Goal: Task Accomplishment & Management: Manage account settings

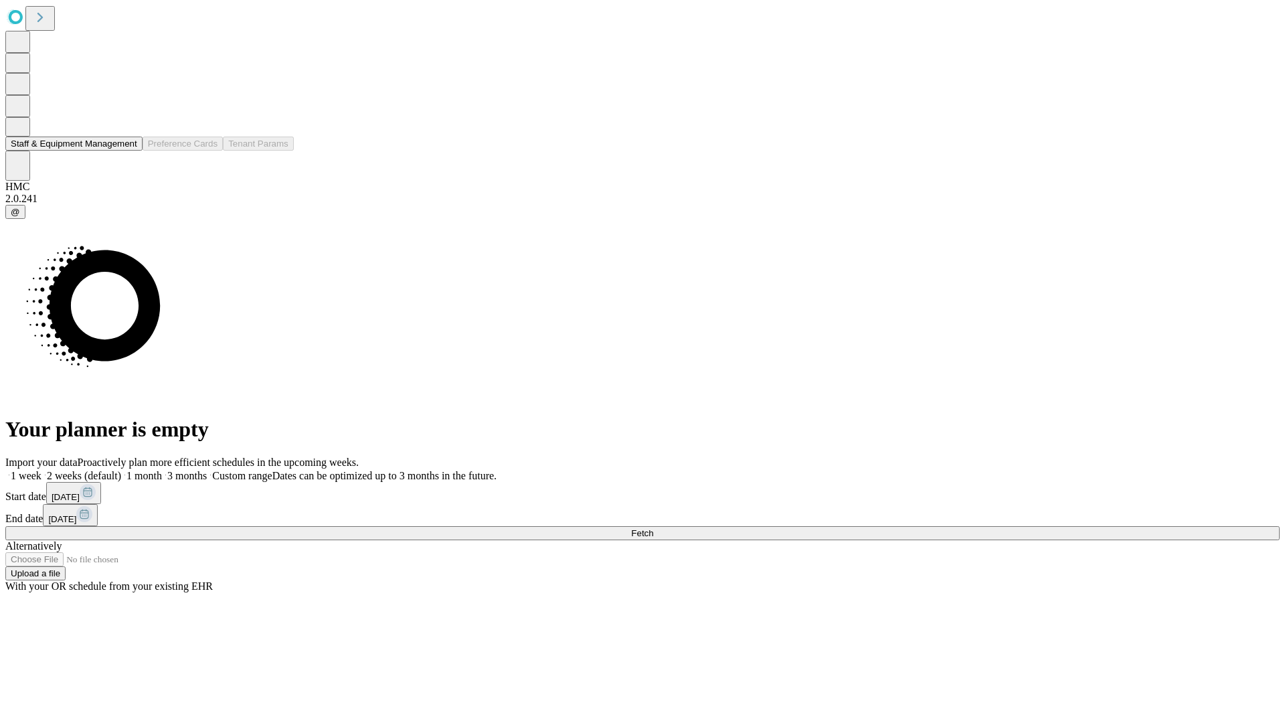
click at [125, 151] on button "Staff & Equipment Management" at bounding box center [73, 144] width 137 height 14
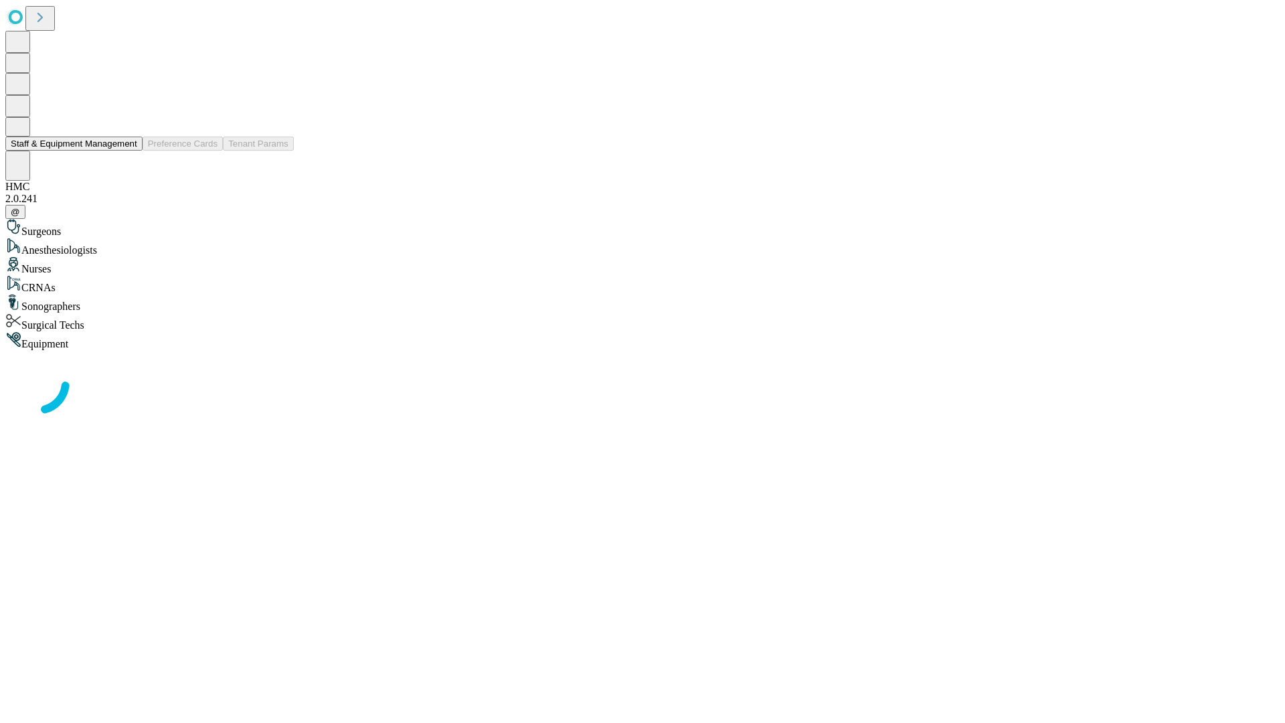
click at [125, 151] on button "Staff & Equipment Management" at bounding box center [73, 144] width 137 height 14
